Goal: Book appointment/travel/reservation

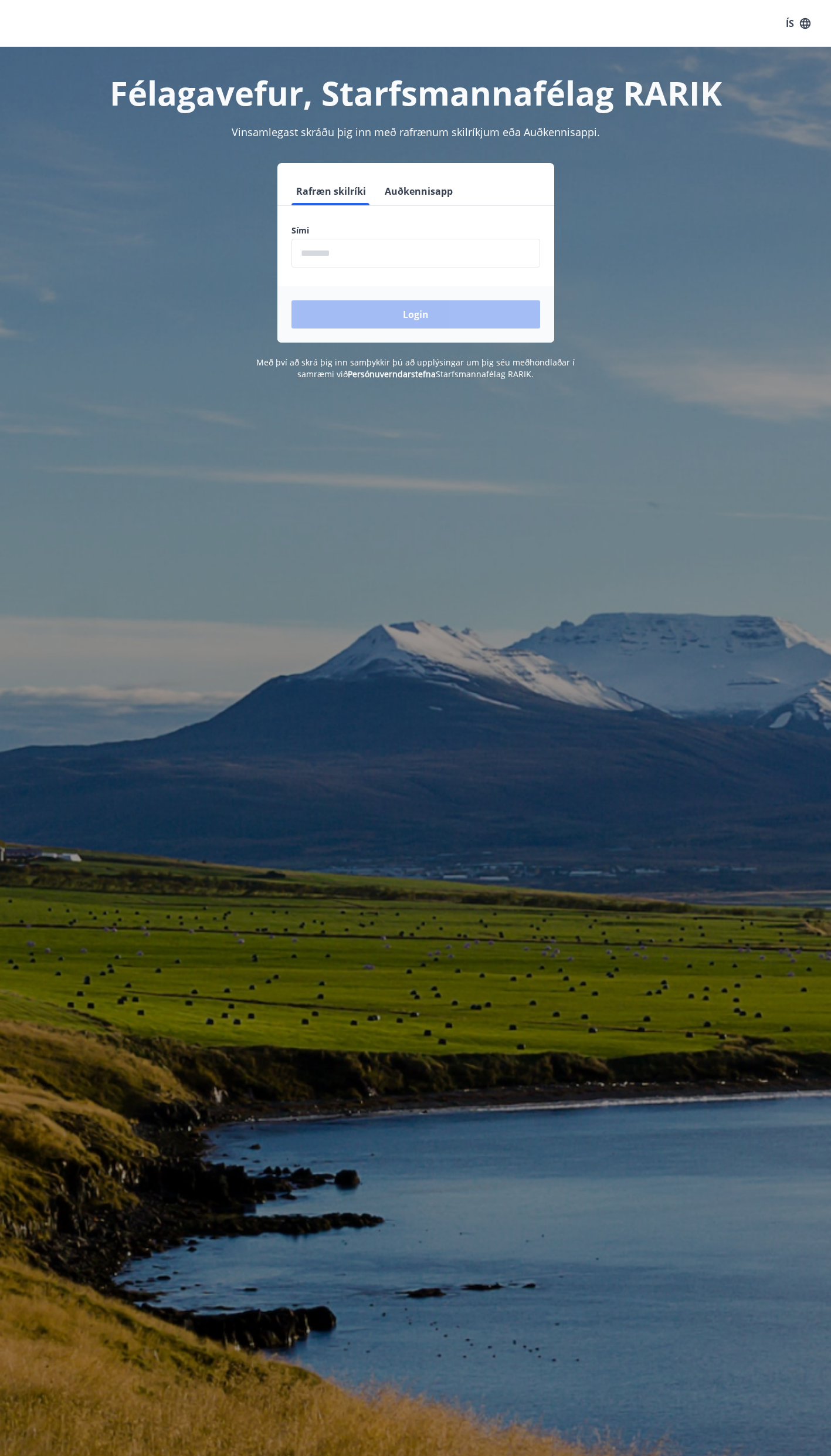
click at [367, 254] on input "phone" at bounding box center [416, 253] width 248 height 29
type input "********"
click at [408, 307] on button "Login" at bounding box center [416, 315] width 248 height 28
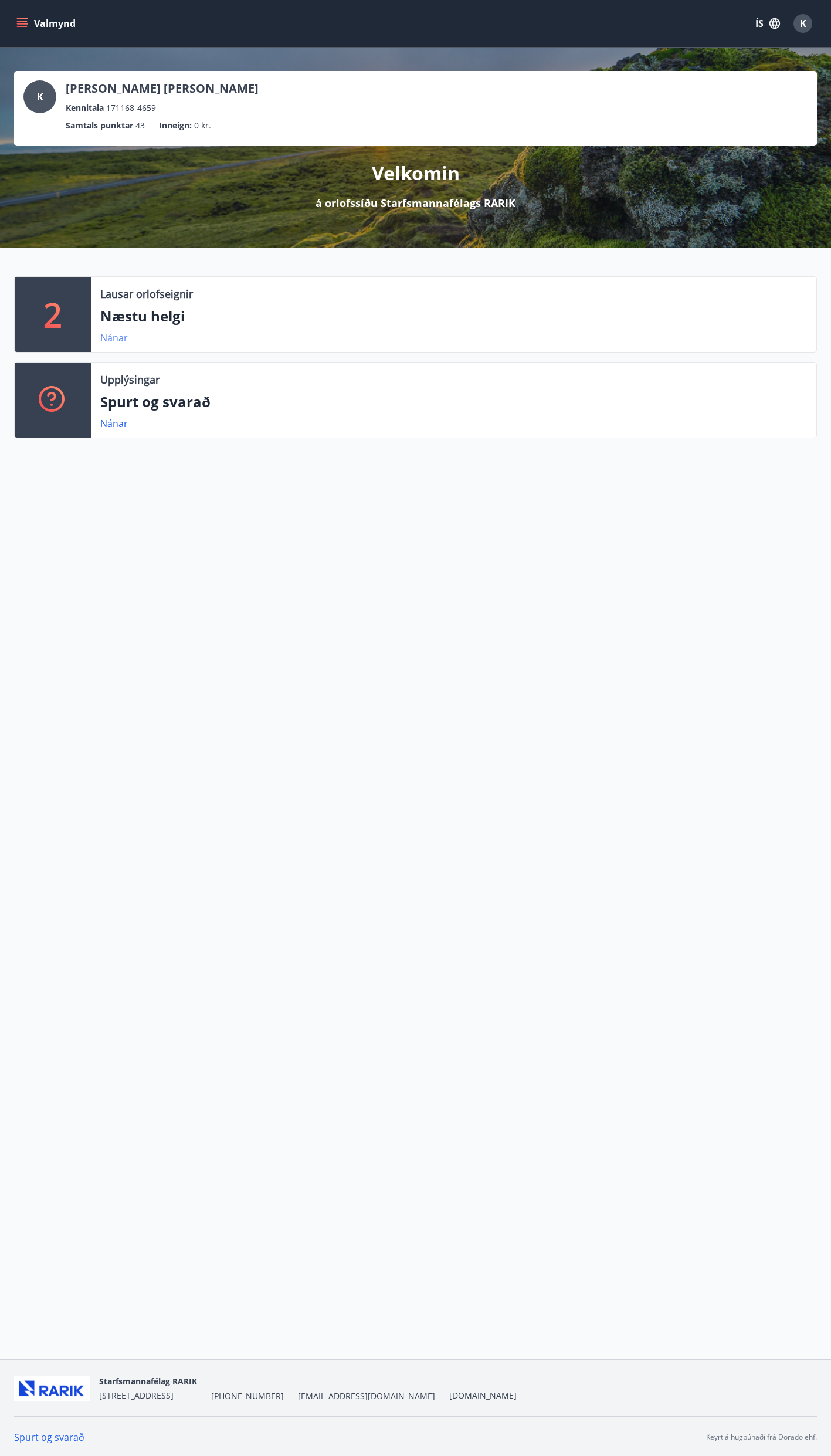
click at [110, 339] on link "Nánar" at bounding box center [114, 338] width 28 height 13
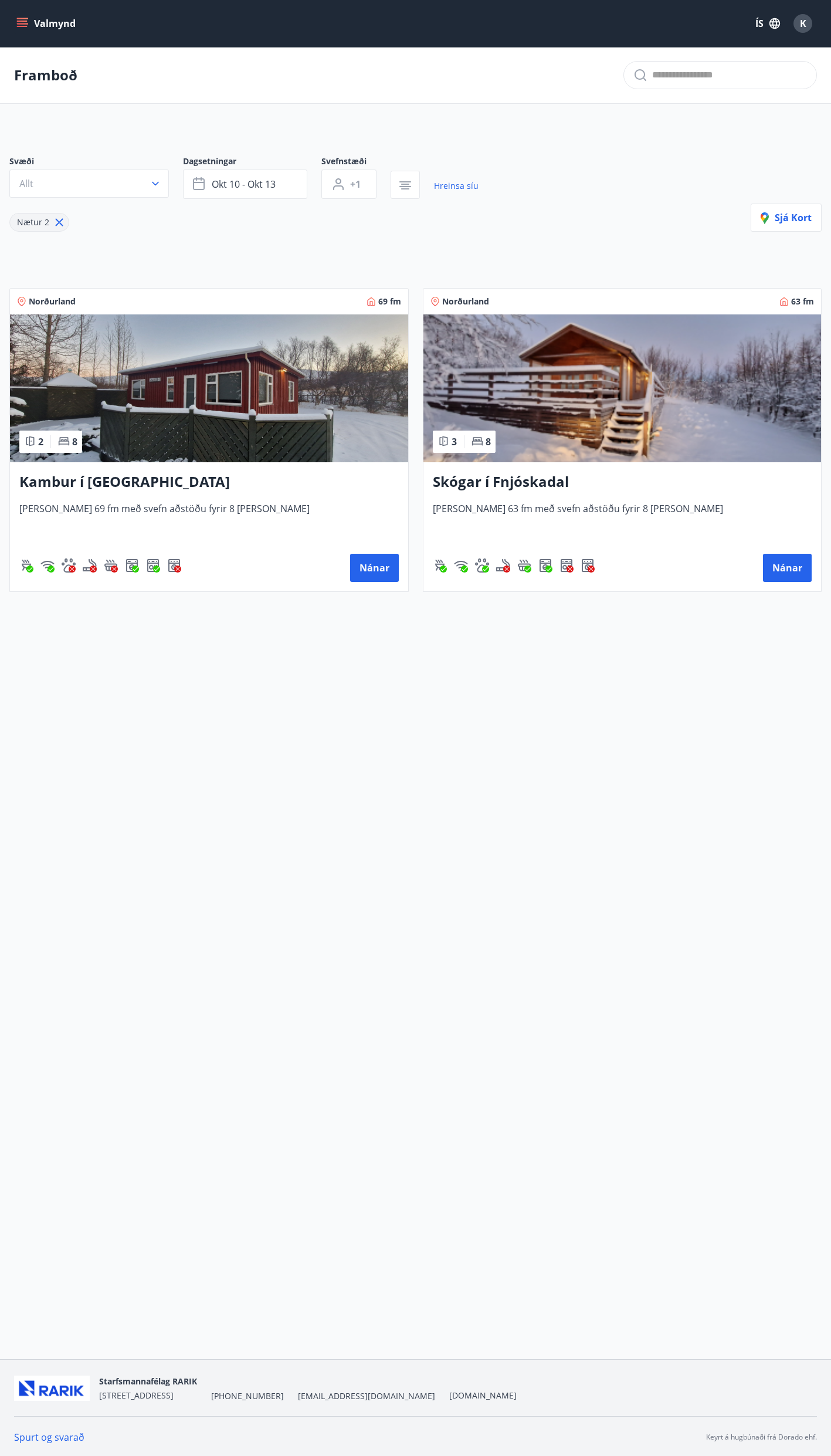
click at [20, 17] on button "Valmynd" at bounding box center [47, 24] width 66 height 21
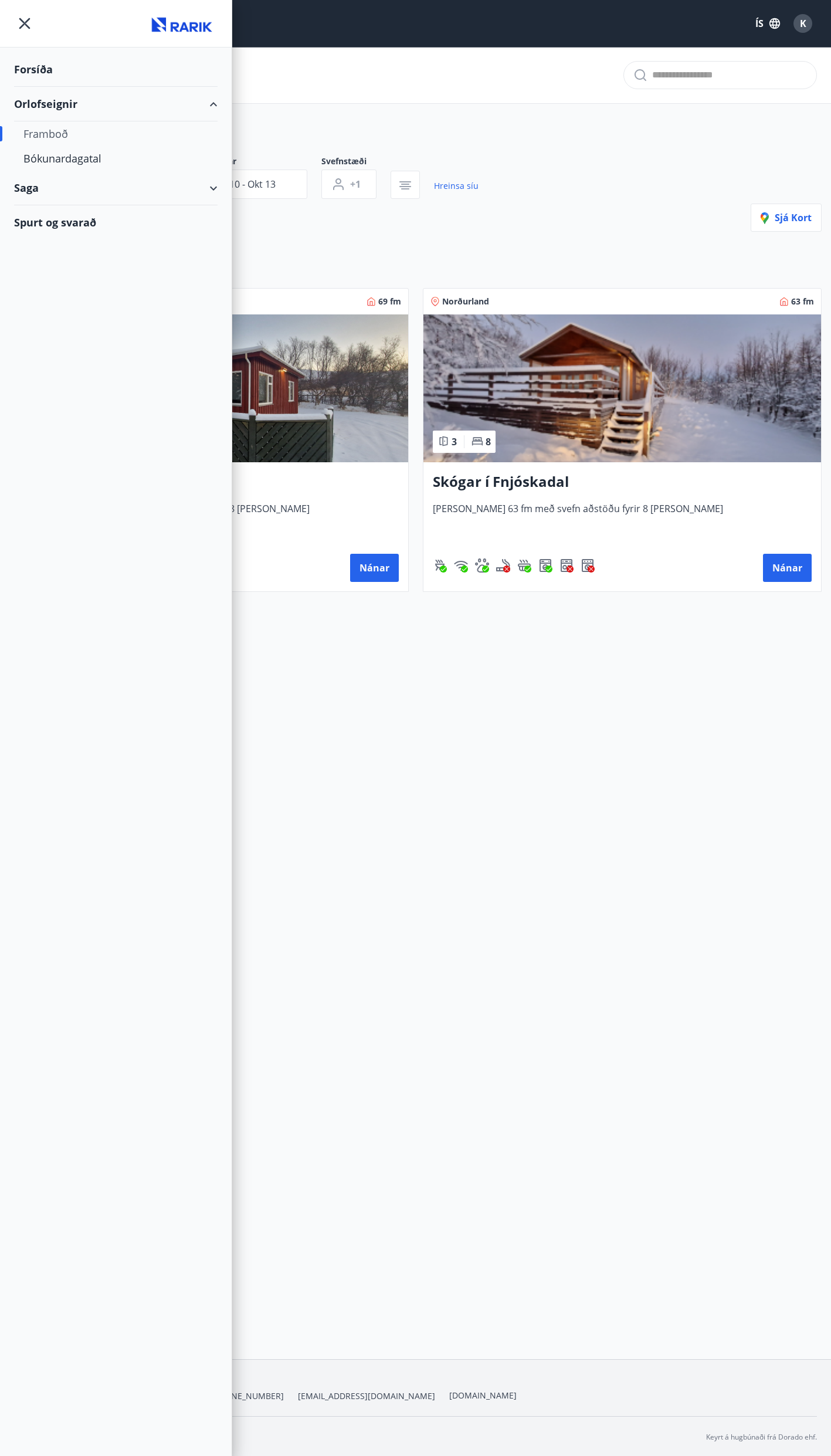
click at [45, 94] on div "Orlofseignir" at bounding box center [116, 104] width 204 height 35
type input "*"
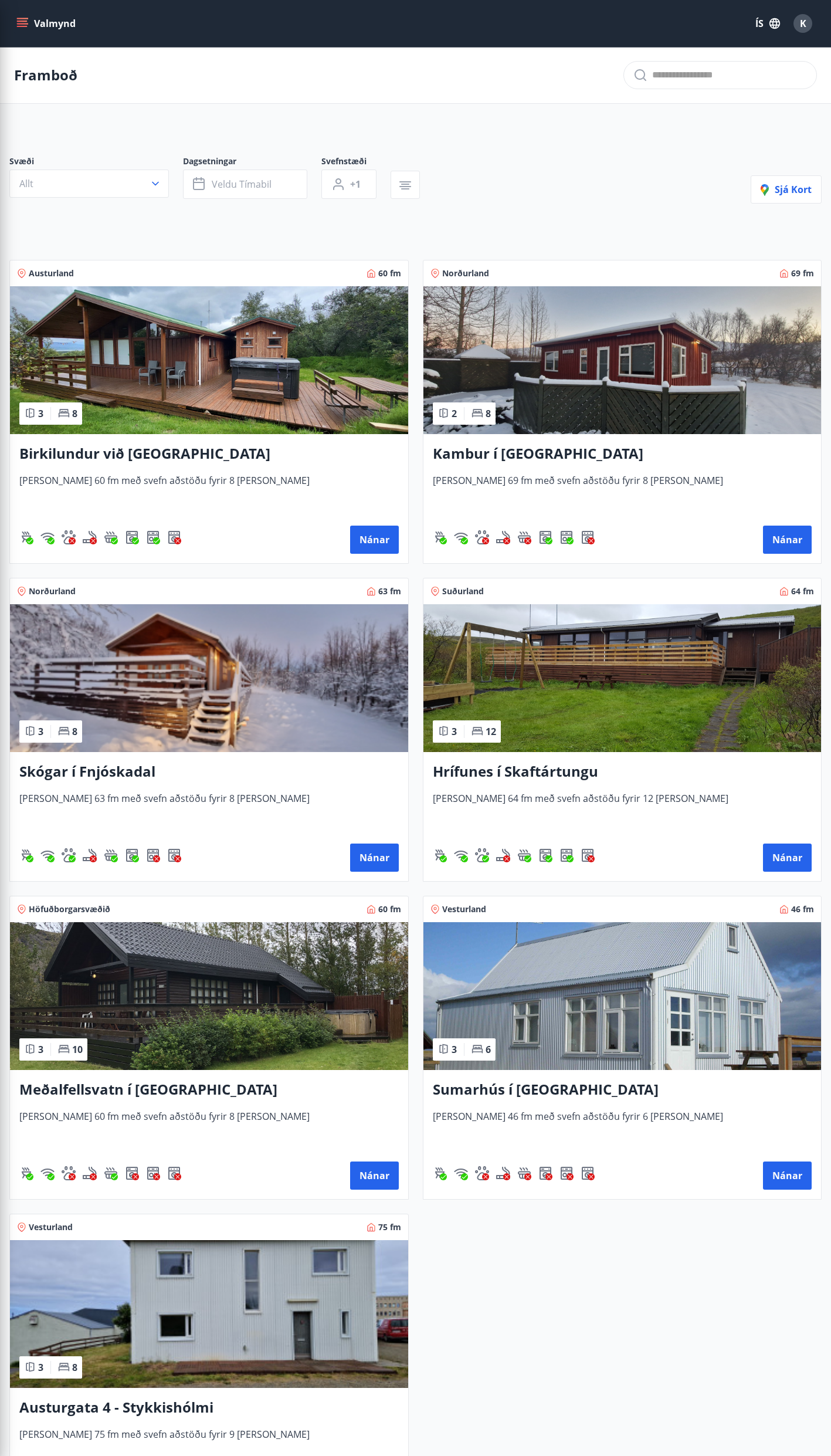
click at [328, 1274] on img at bounding box center [209, 1314] width 398 height 148
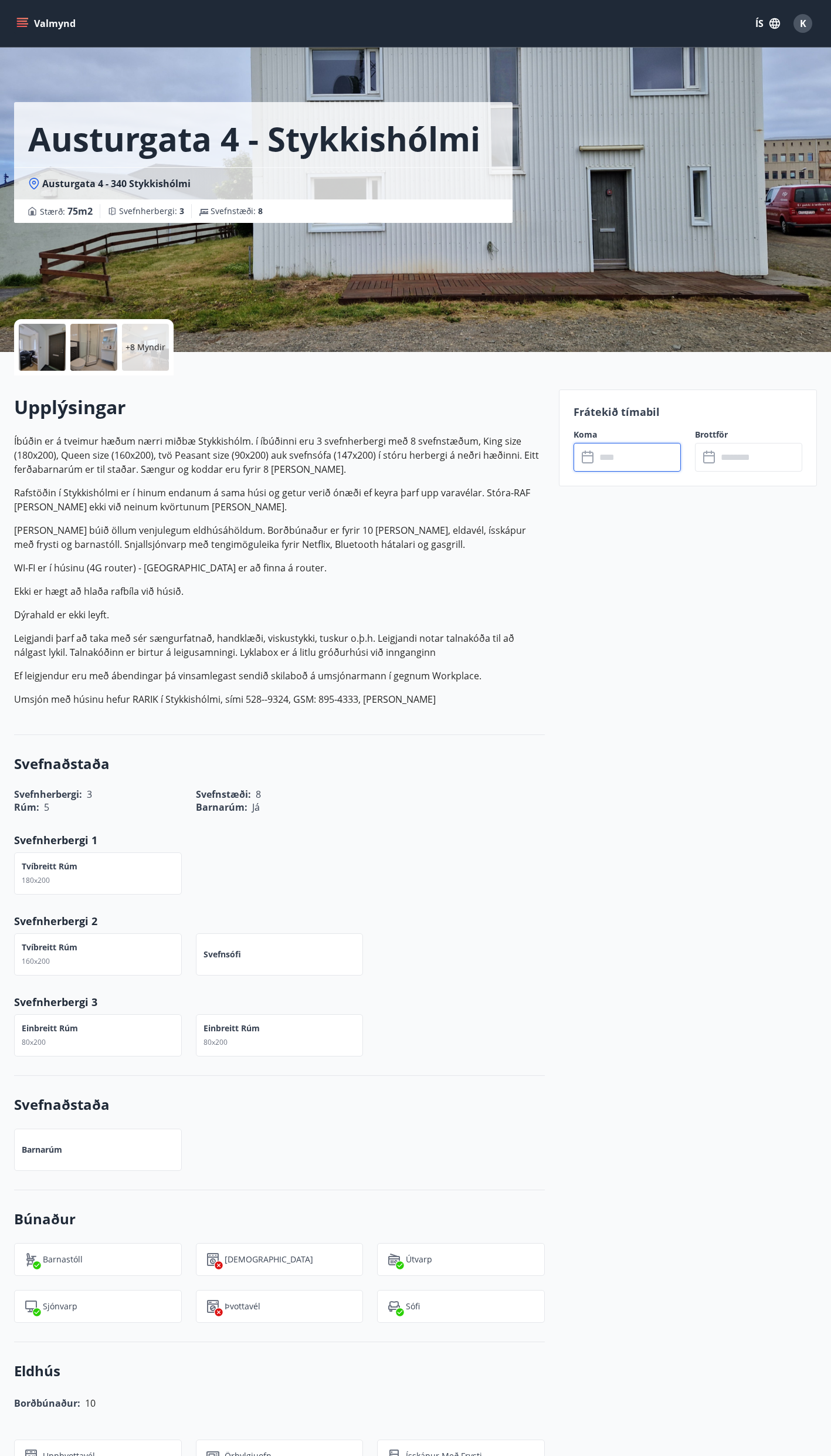
click at [657, 453] on input "text" at bounding box center [639, 457] width 85 height 29
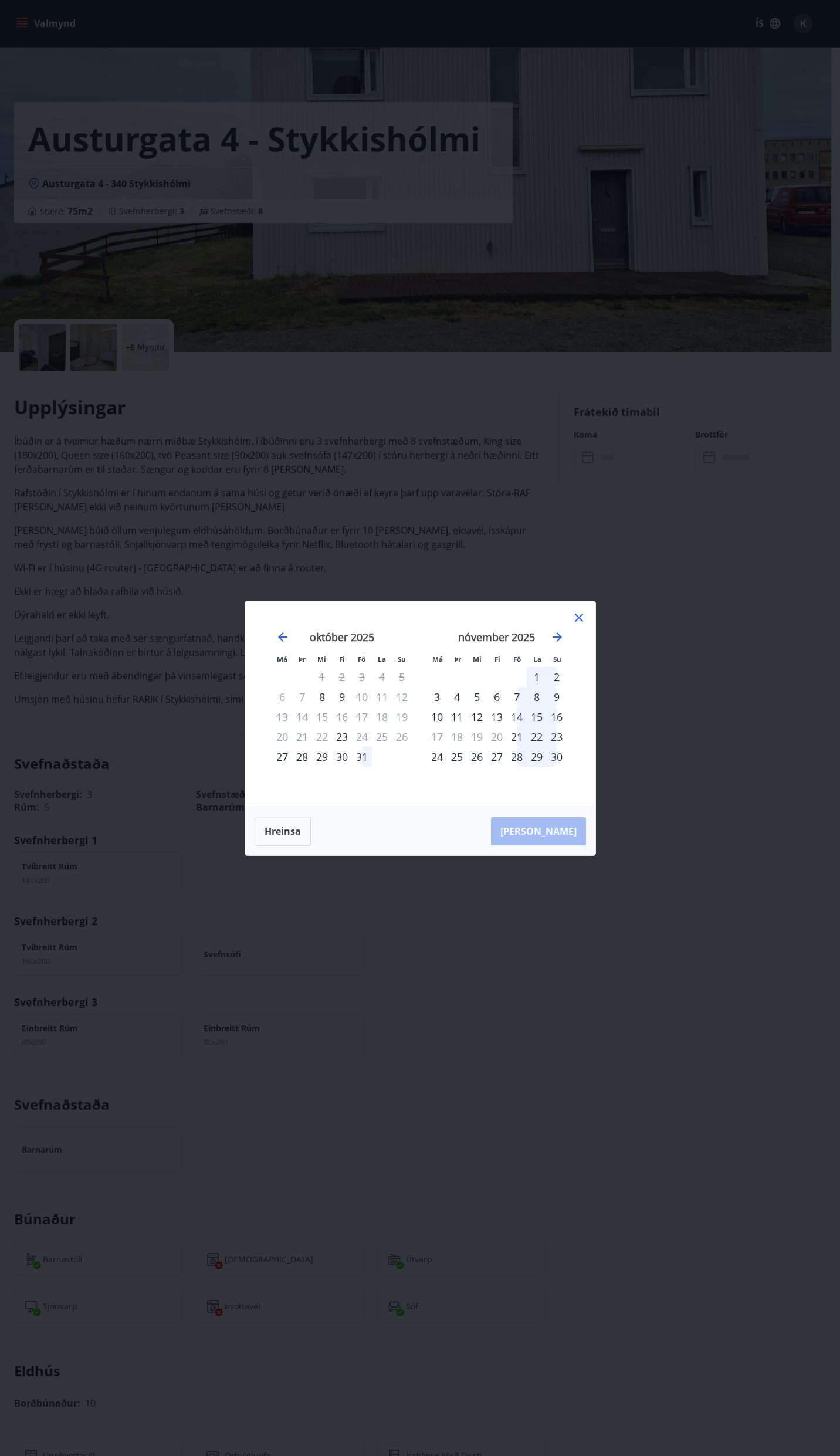
click at [535, 757] on div "29" at bounding box center [537, 757] width 20 height 20
click at [538, 755] on div "29" at bounding box center [537, 757] width 20 height 20
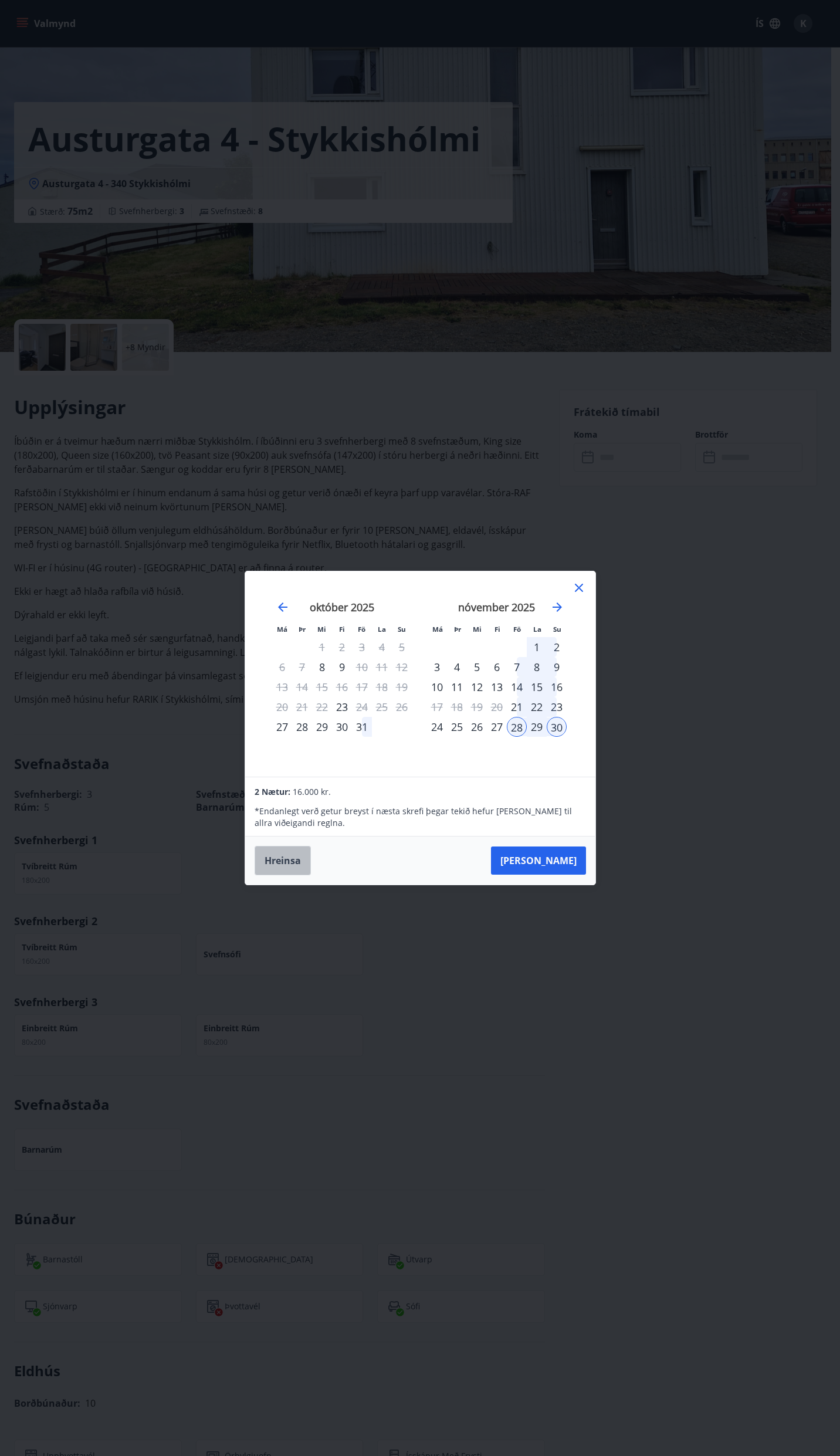
click at [284, 860] on button "Hreinsa" at bounding box center [282, 860] width 56 height 30
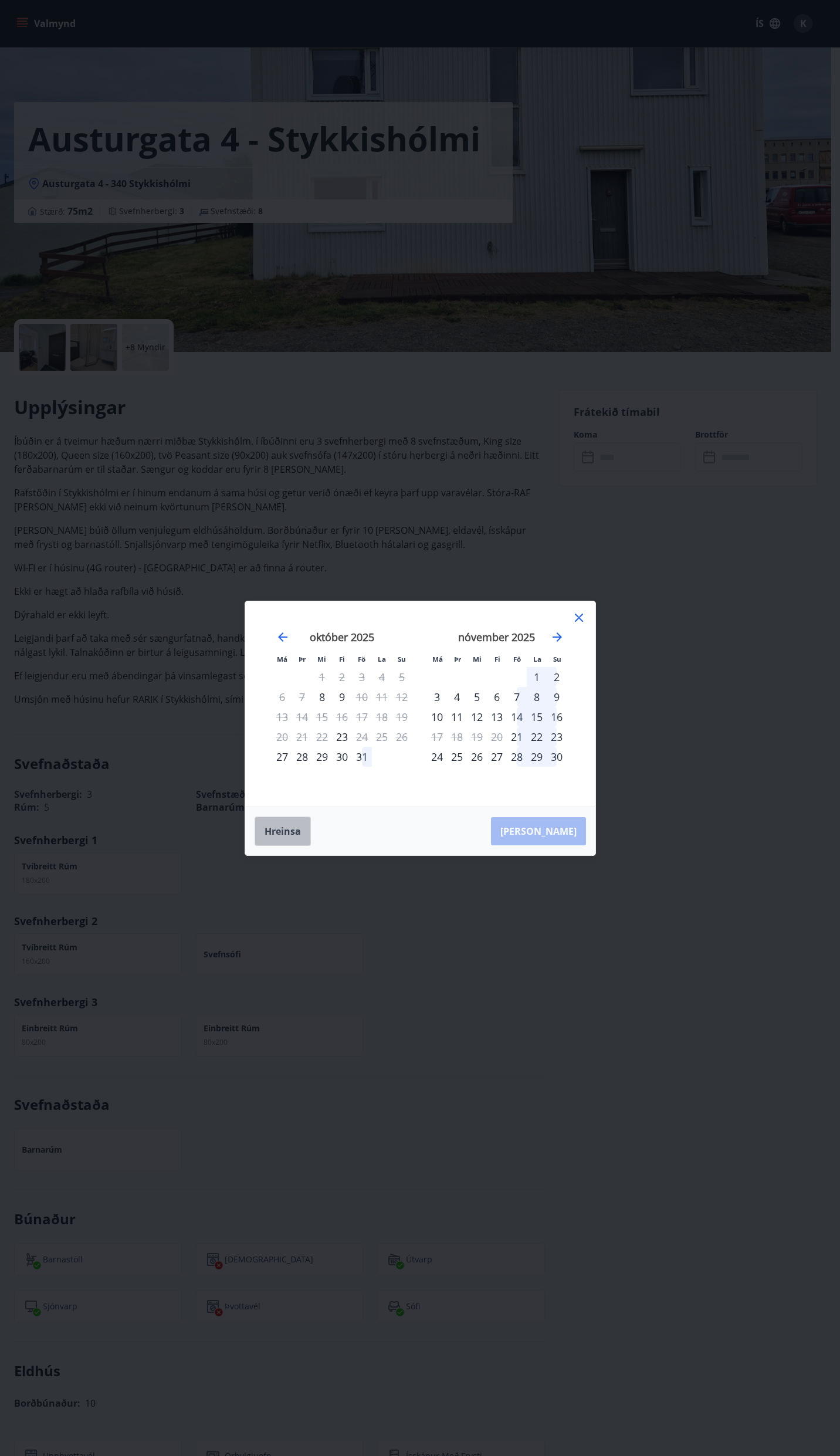
click at [290, 828] on button "Hreinsa" at bounding box center [282, 831] width 56 height 30
click at [581, 616] on icon at bounding box center [579, 618] width 8 height 8
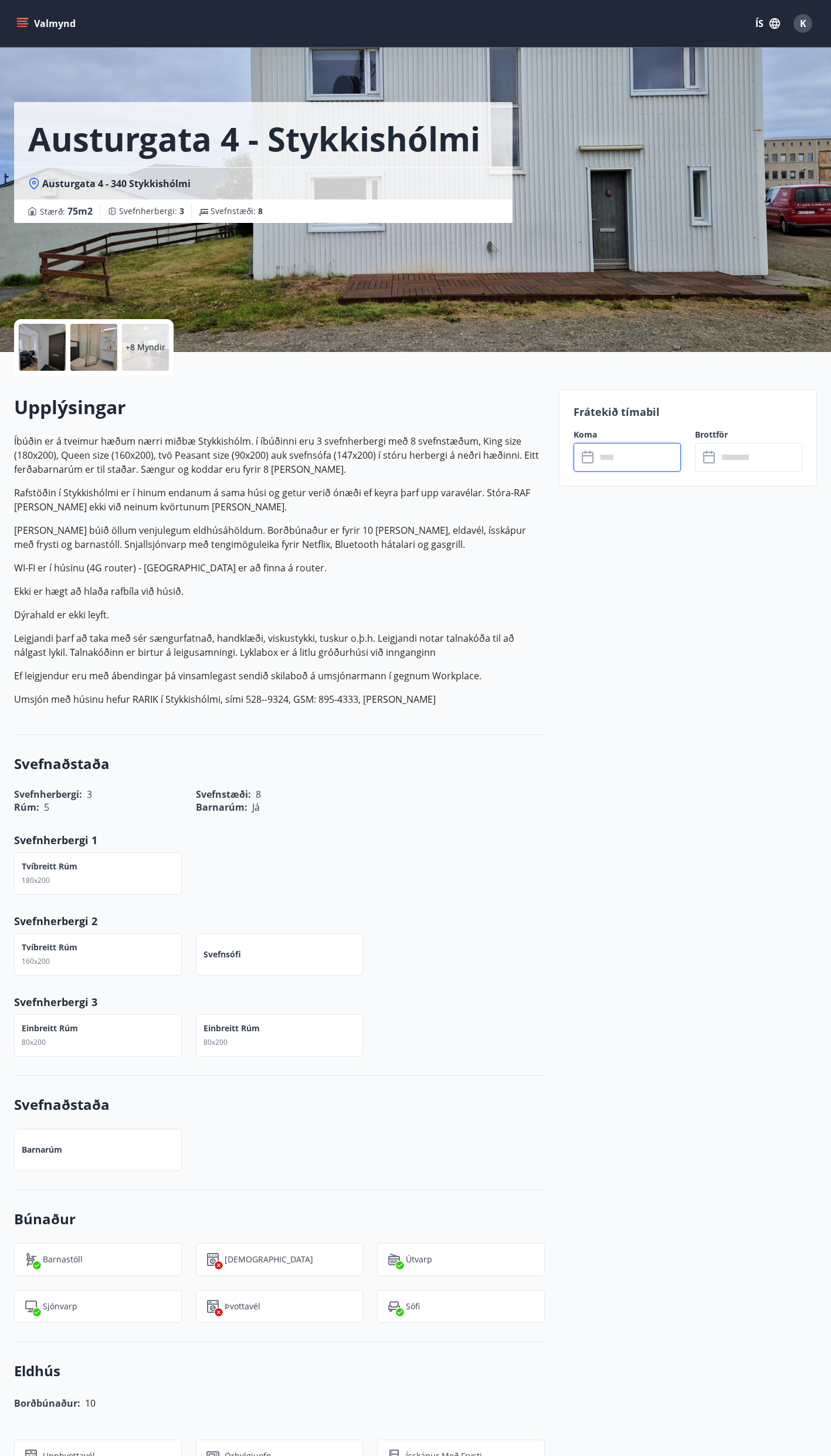
click at [21, 18] on icon "menu" at bounding box center [22, 24] width 12 height 12
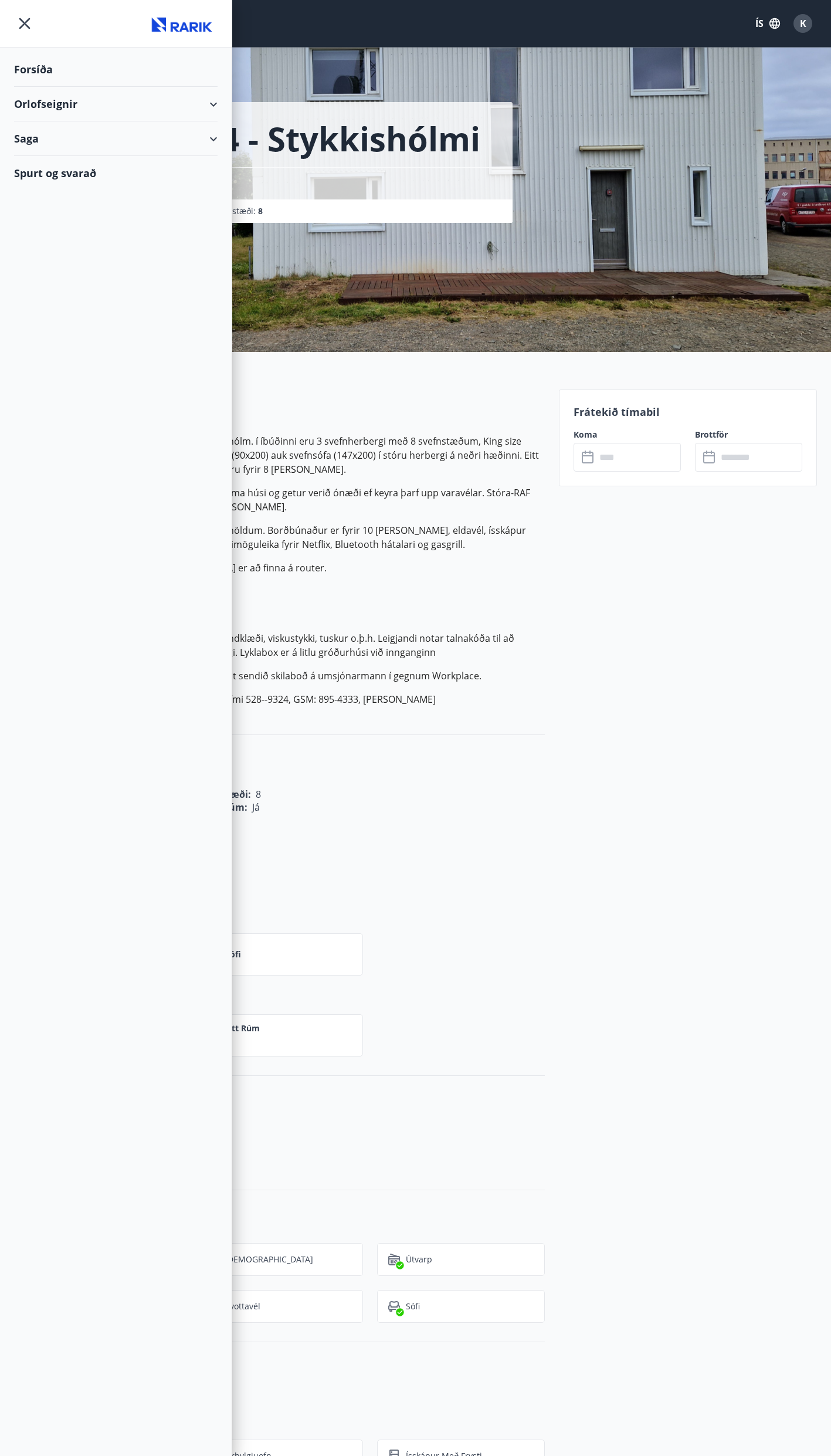
click at [31, 103] on div "Orlofseignir" at bounding box center [116, 104] width 204 height 35
click at [63, 157] on div "Bókunardagatal" at bounding box center [116, 158] width 185 height 25
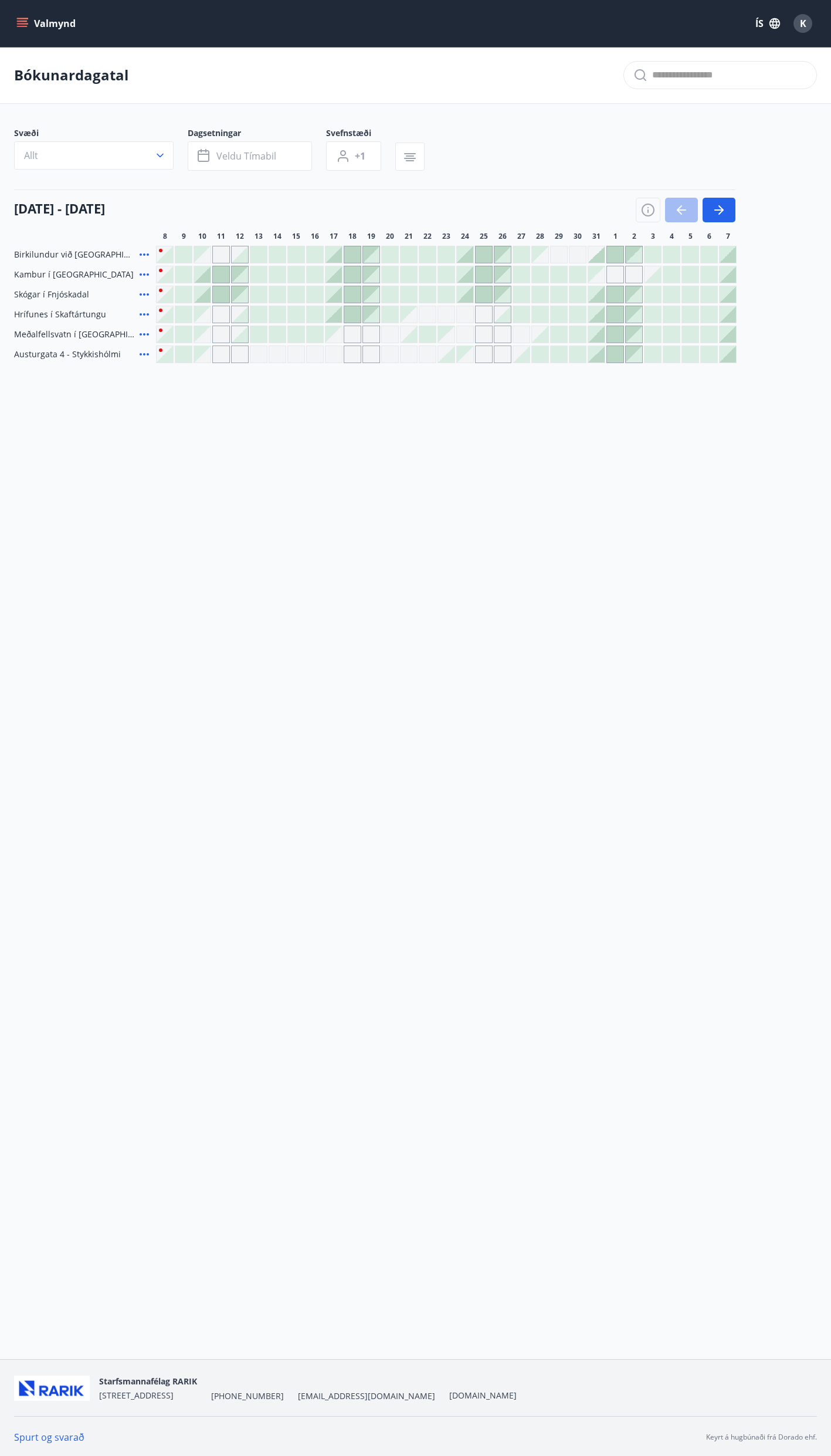
click at [259, 332] on div at bounding box center [259, 335] width 17 height 17
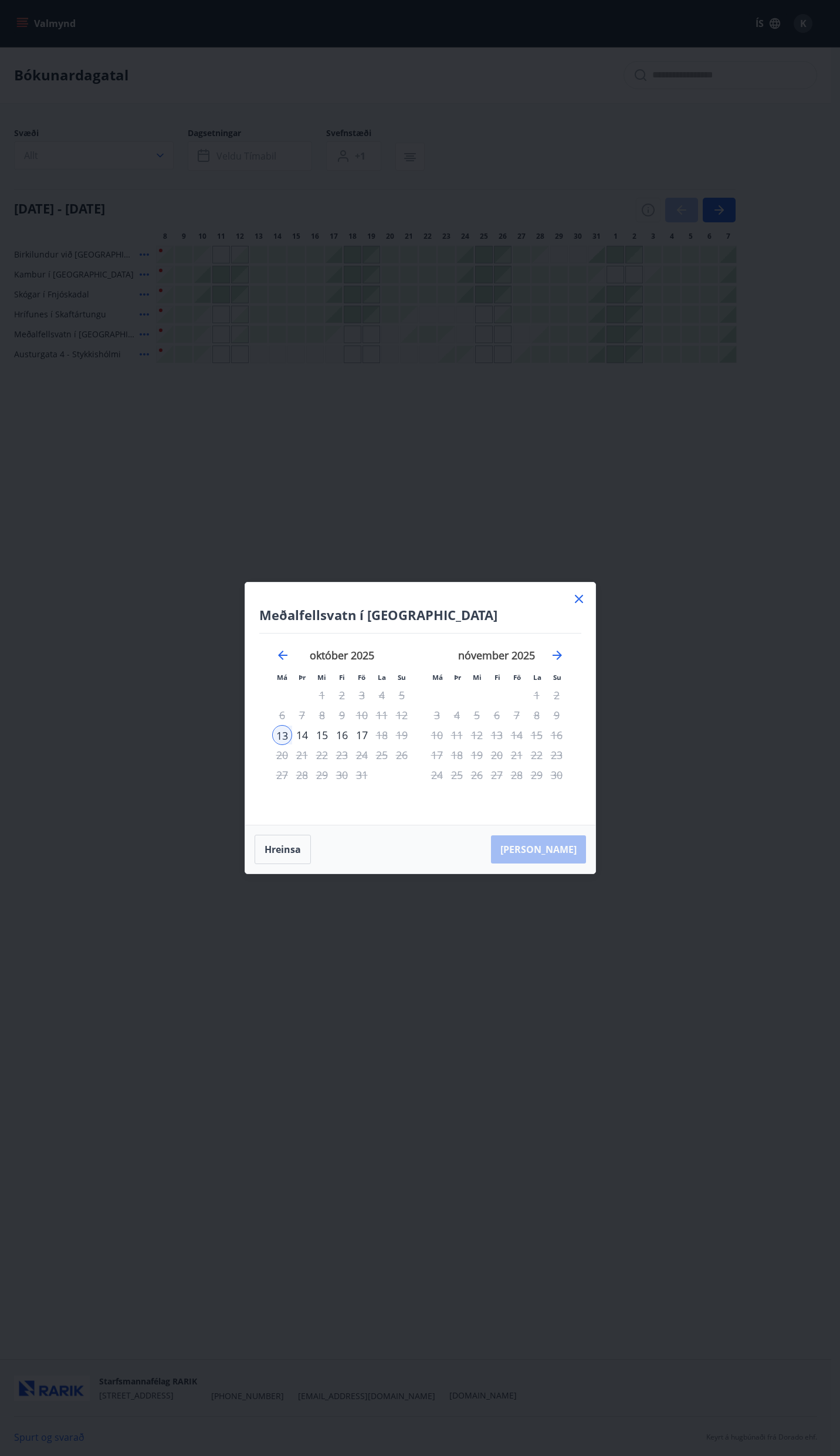
click at [581, 594] on icon at bounding box center [579, 599] width 14 height 14
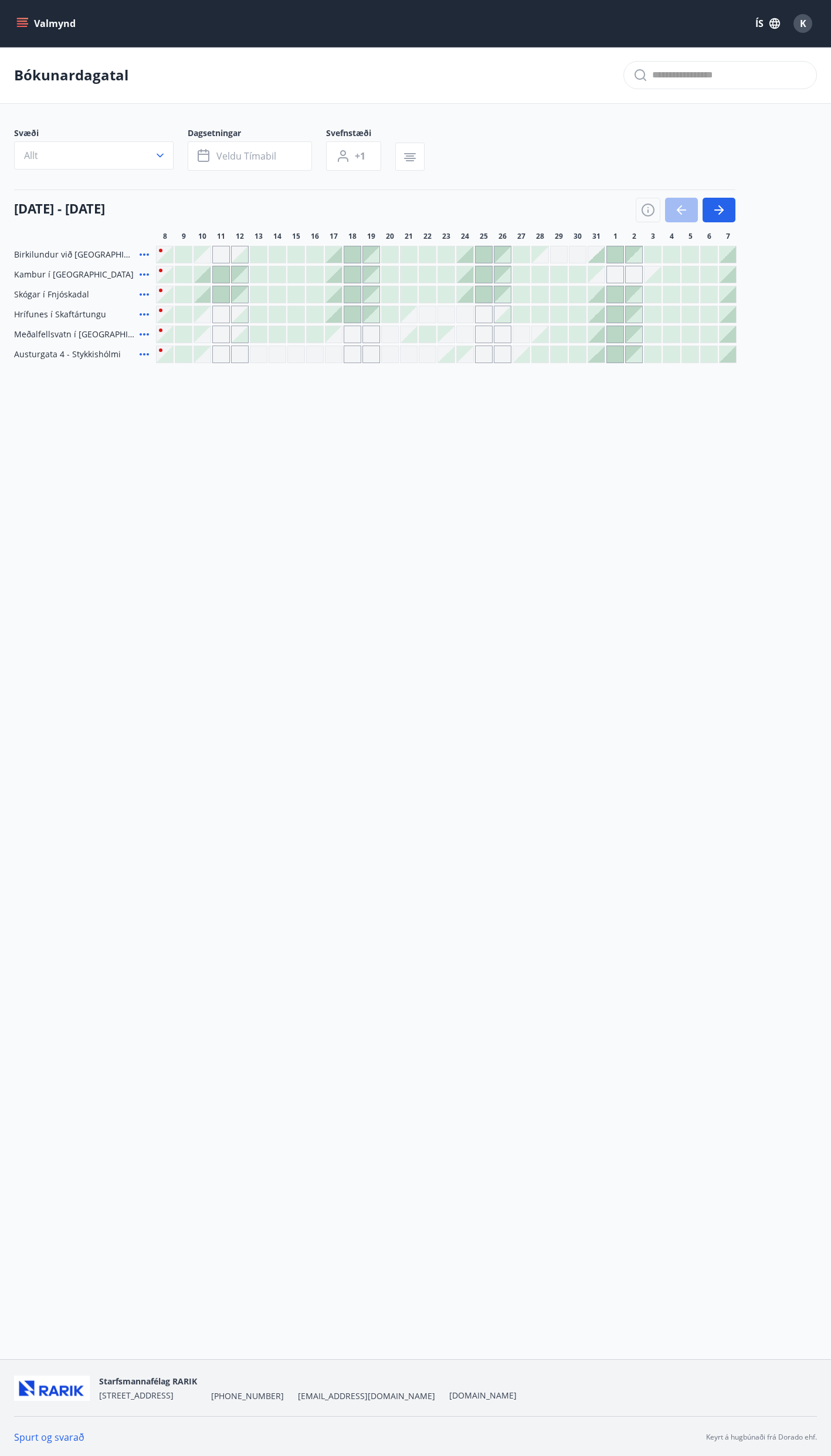
click at [205, 333] on div "Gráir dagar eru ekki bókanlegir" at bounding box center [202, 335] width 17 height 17
click at [240, 336] on div at bounding box center [240, 335] width 17 height 17
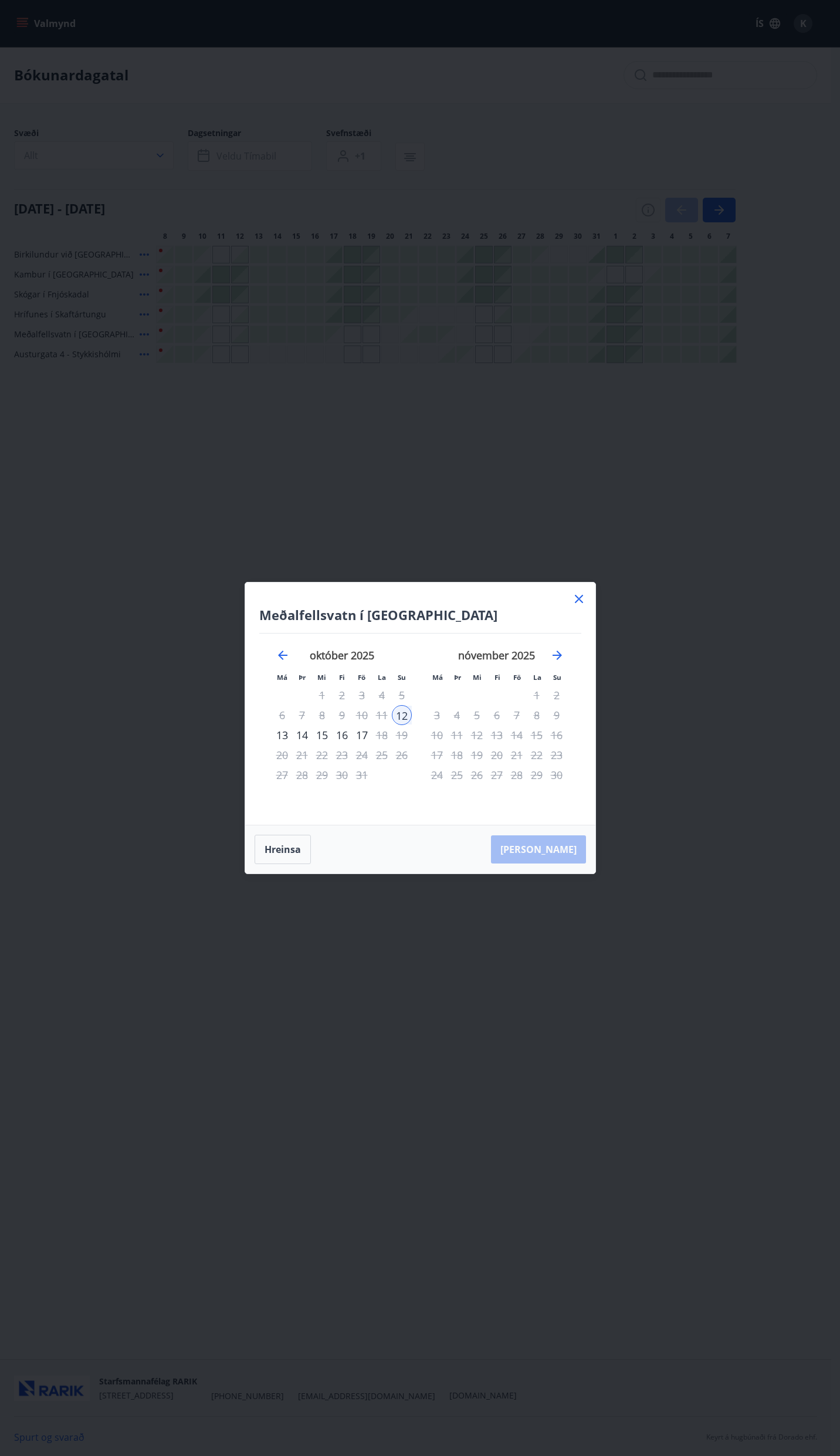
click at [581, 597] on icon at bounding box center [579, 599] width 8 height 8
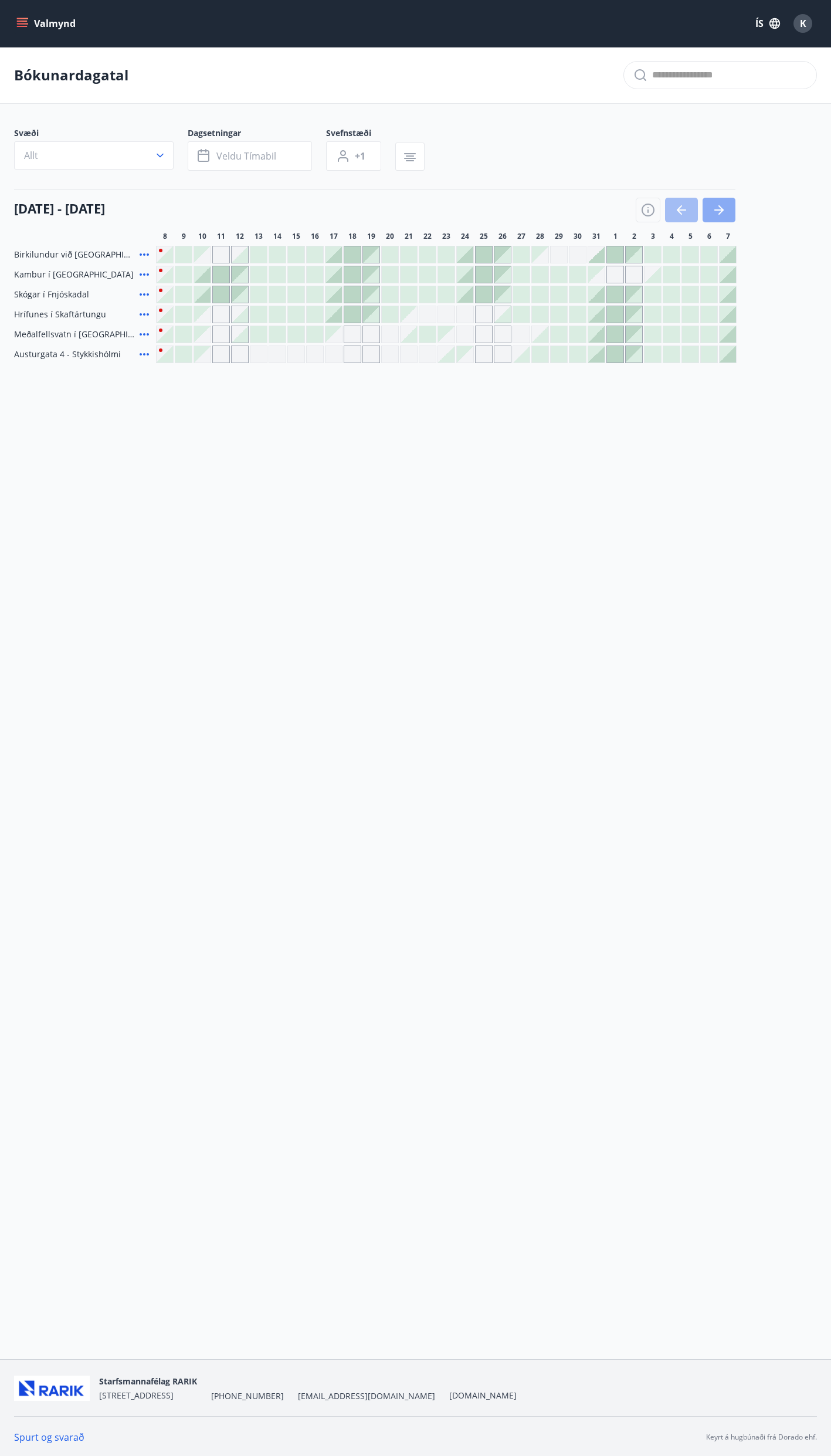
click at [725, 205] on icon "button" at bounding box center [719, 210] width 14 height 14
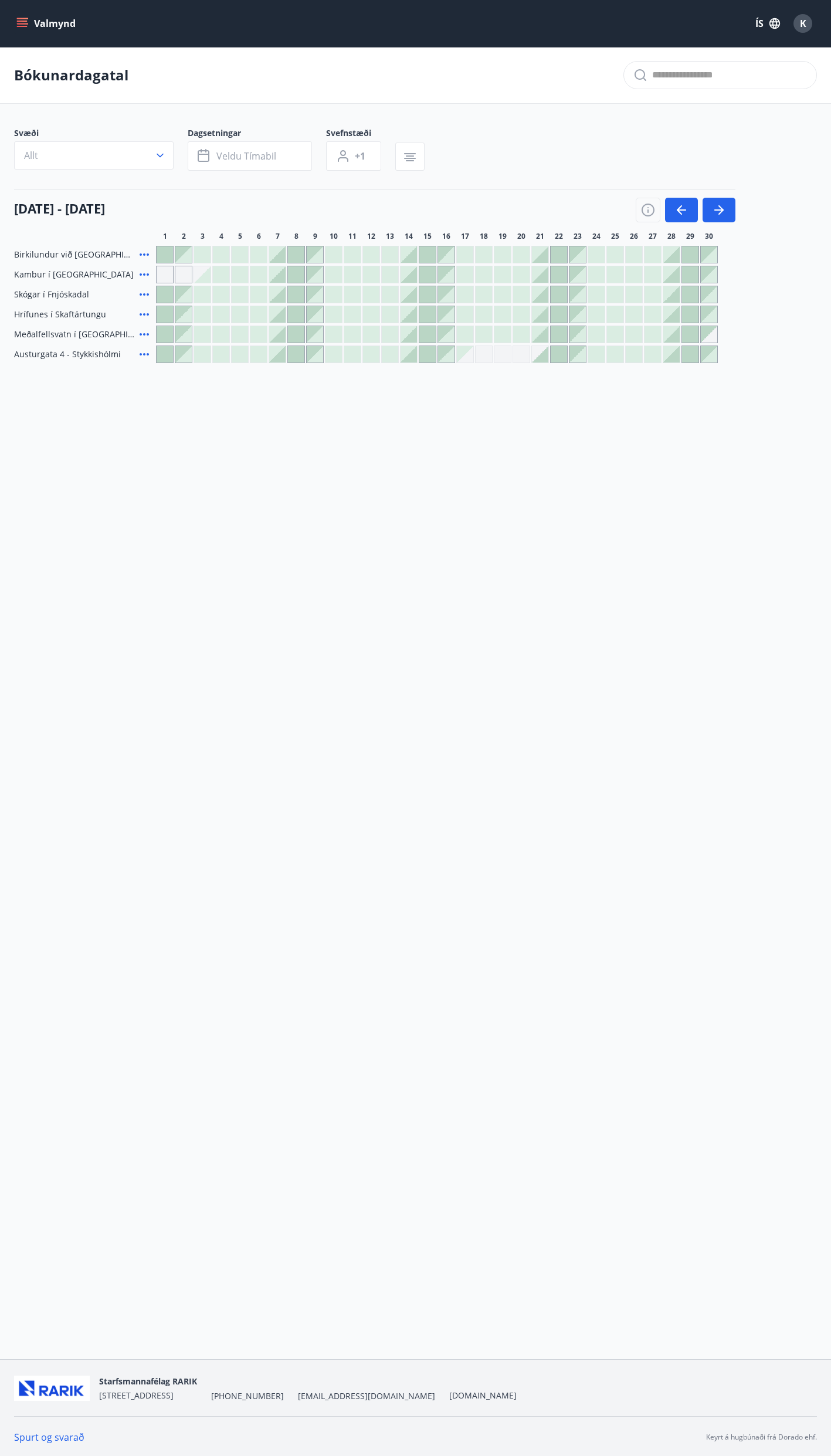
click at [163, 334] on div at bounding box center [165, 335] width 17 height 17
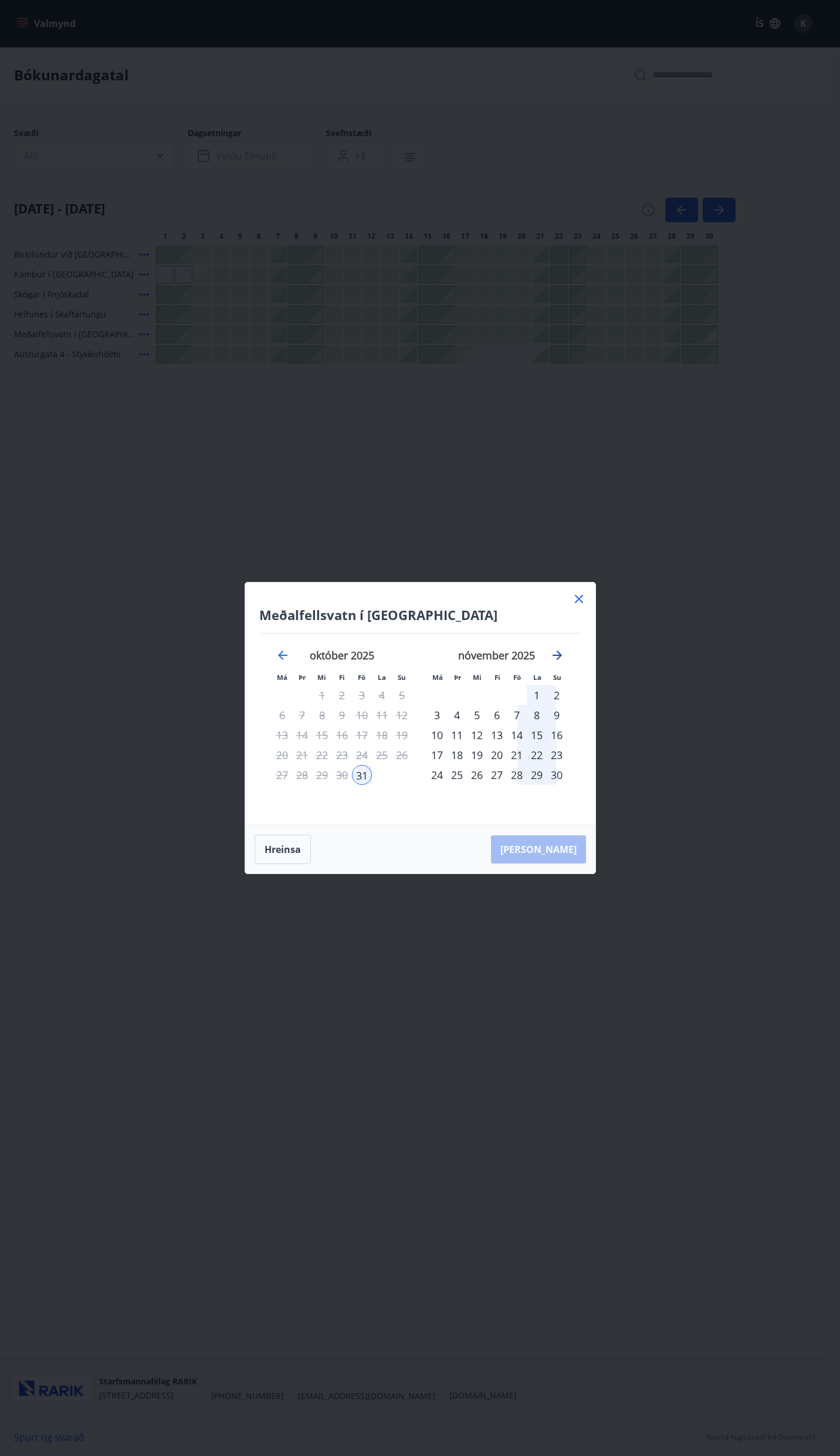
click at [558, 652] on icon "Move forward to switch to the next month." at bounding box center [557, 655] width 14 height 14
click at [559, 652] on icon "Move forward to switch to the next month." at bounding box center [557, 655] width 14 height 14
click at [287, 650] on icon "Move backward to switch to the previous month." at bounding box center [283, 655] width 14 height 14
click at [561, 659] on icon "Move forward to switch to the next month." at bounding box center [557, 655] width 14 height 14
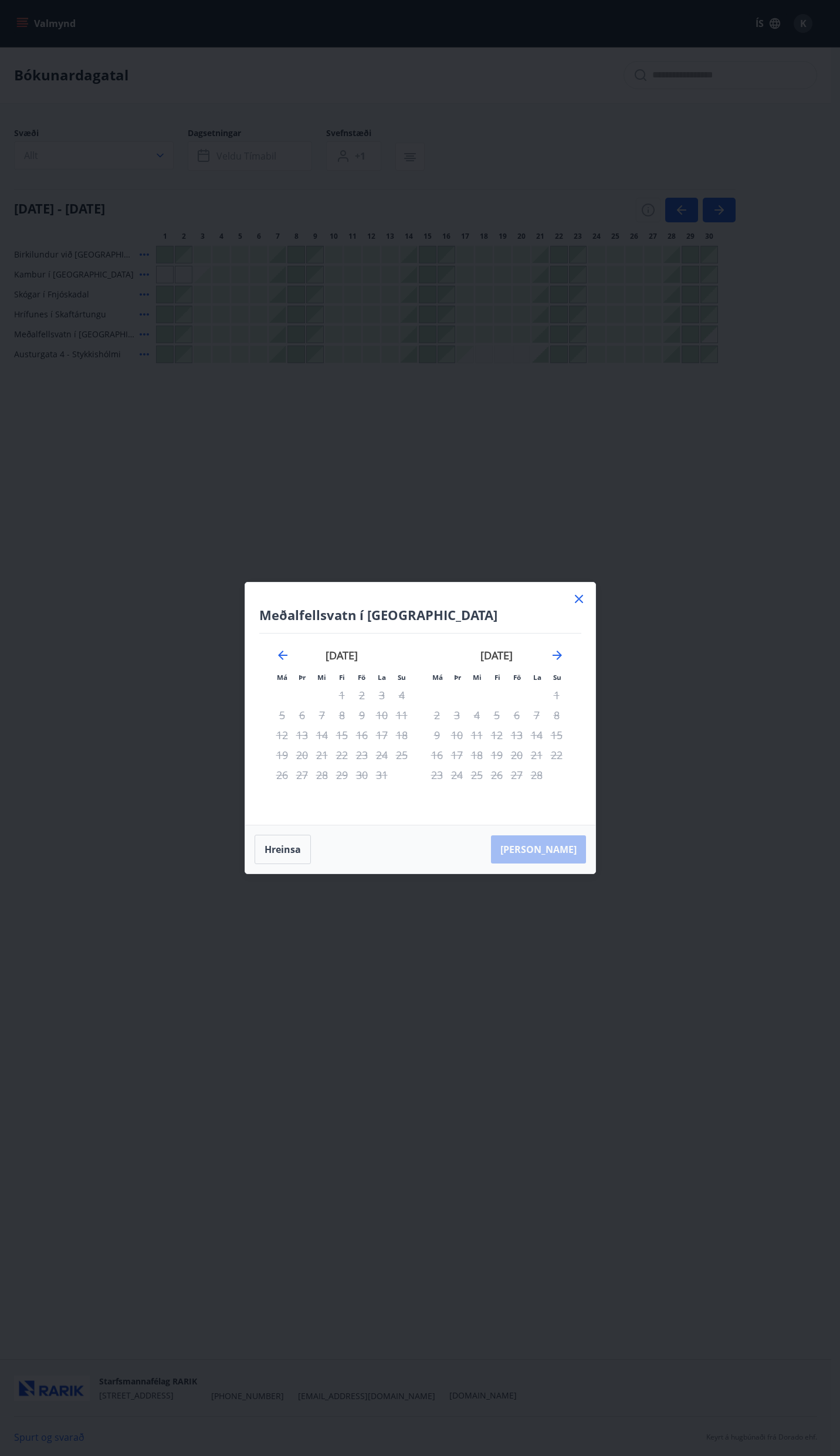
click at [584, 600] on icon at bounding box center [579, 599] width 14 height 14
